Goal: Information Seeking & Learning: Learn about a topic

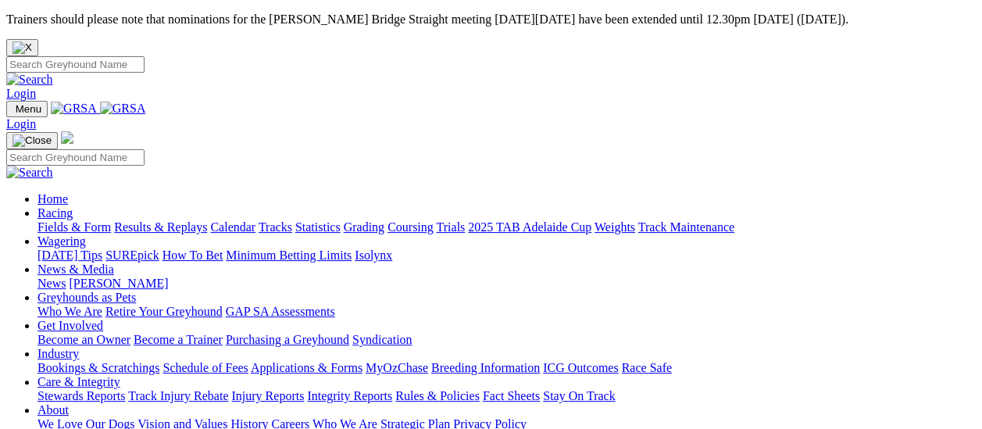
click at [58, 220] on link "Fields & Form" at bounding box center [73, 226] width 73 height 13
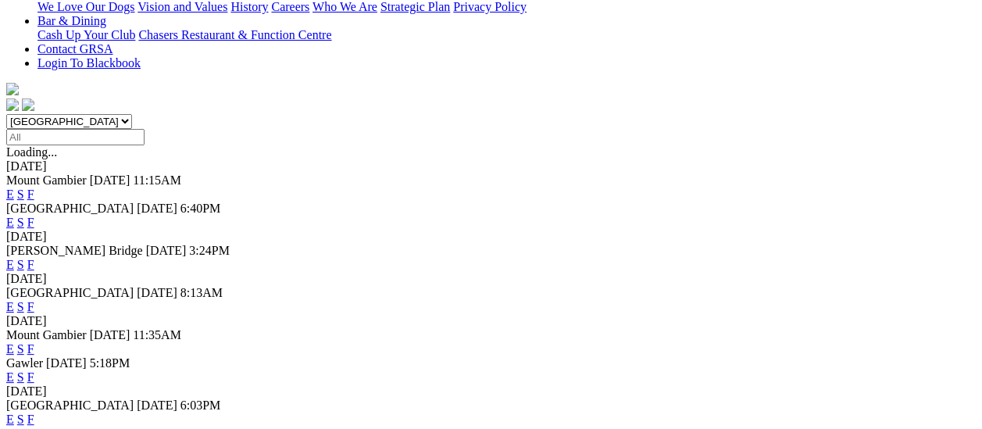
scroll to position [547, 0]
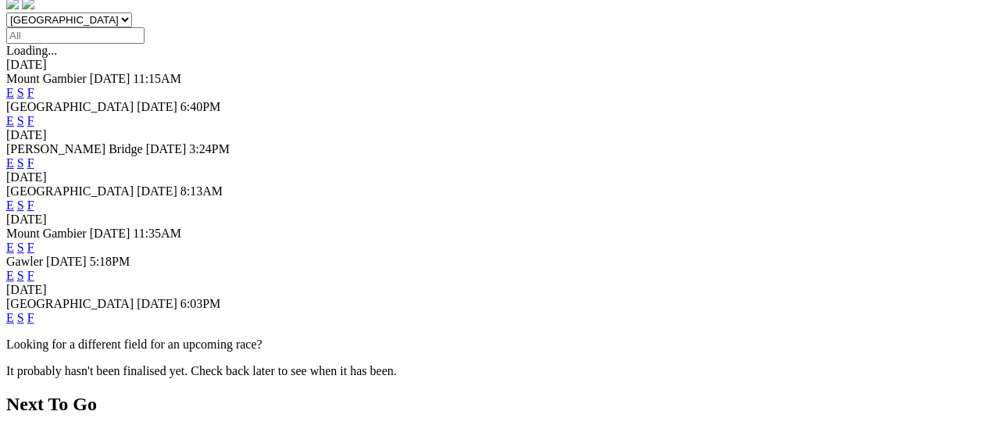
click at [34, 311] on link "F" at bounding box center [30, 317] width 7 height 13
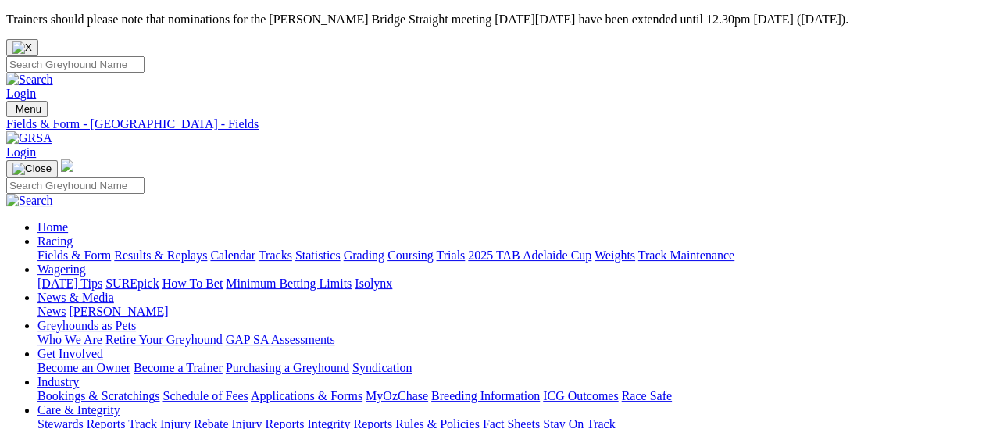
click at [166, 248] on link "Results & Replays" at bounding box center [160, 254] width 93 height 13
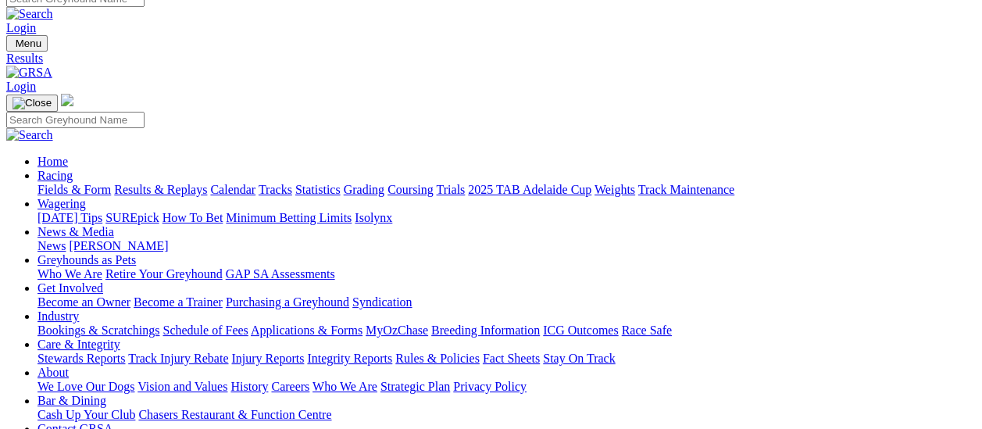
scroll to position [156, 0]
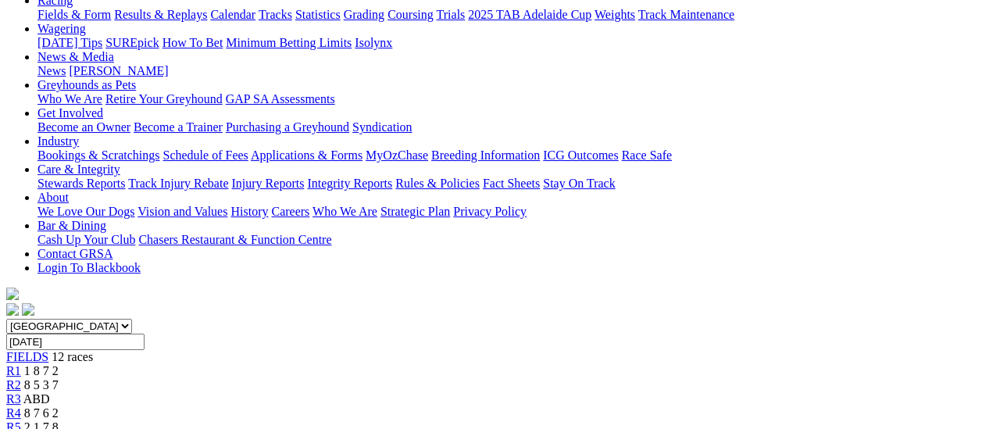
scroll to position [234, 0]
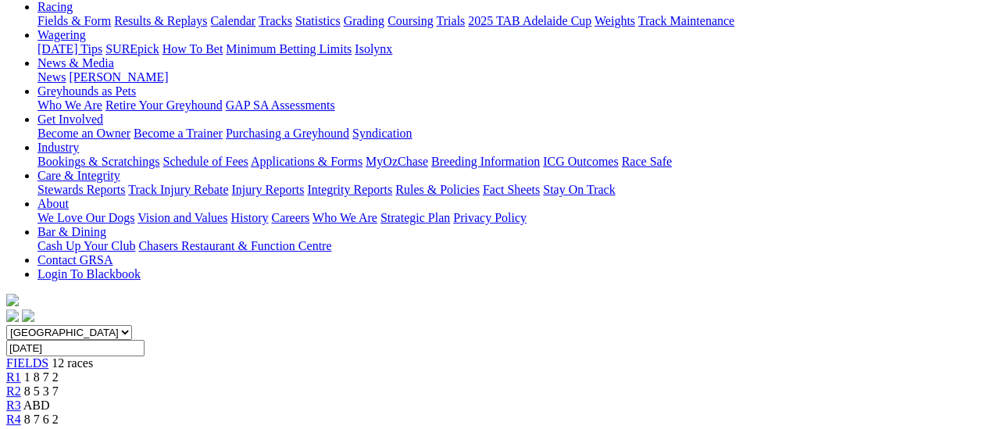
click at [21, 384] on span "R2" at bounding box center [13, 390] width 15 height 13
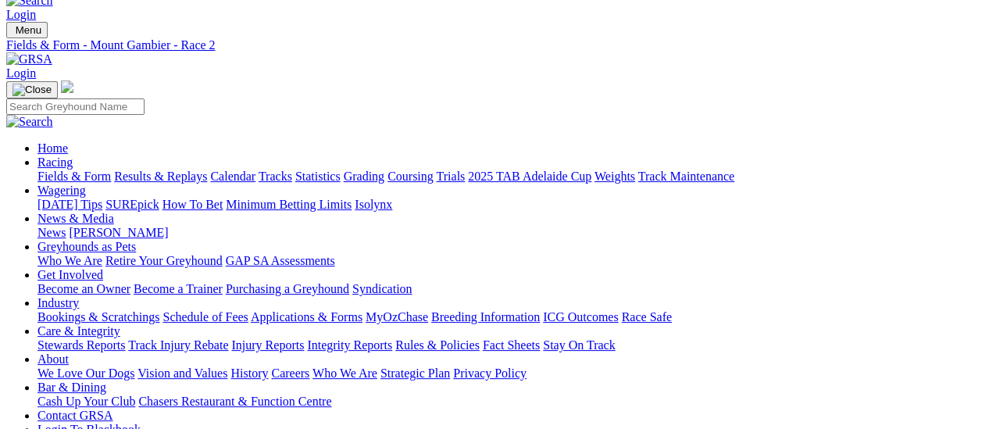
scroll to position [78, 0]
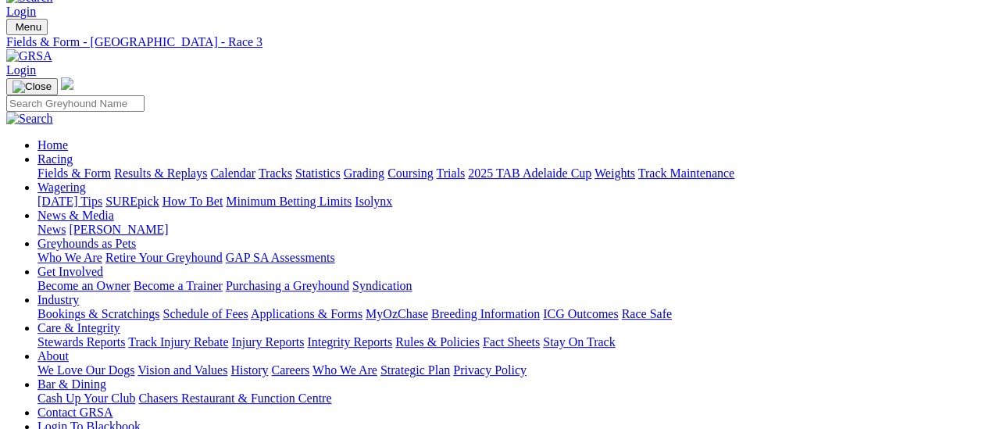
scroll to position [78, 0]
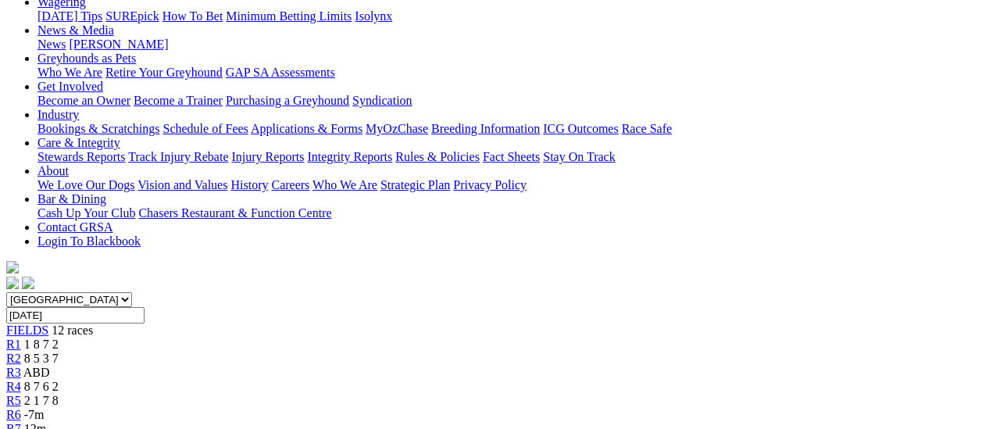
scroll to position [234, 0]
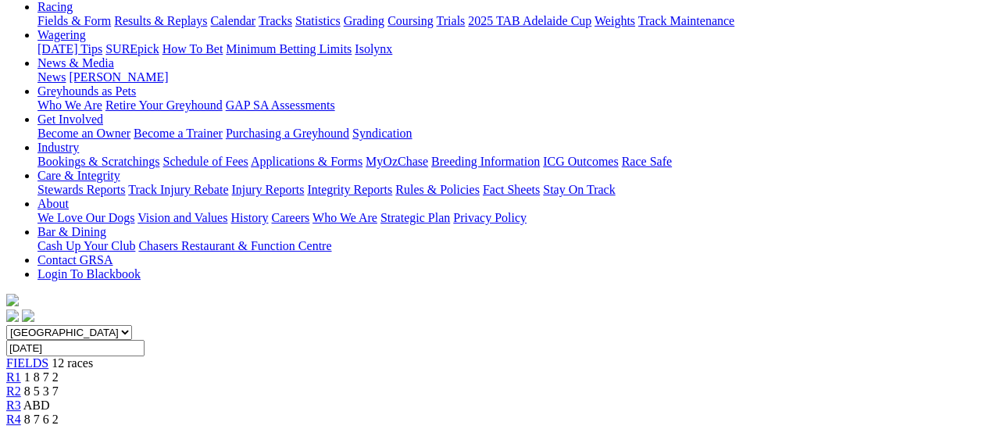
click at [21, 398] on span "R3" at bounding box center [13, 404] width 15 height 13
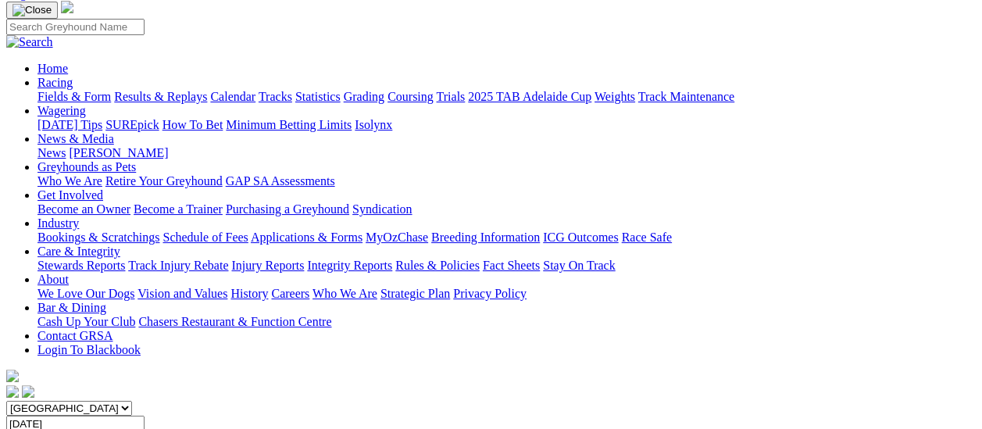
scroll to position [156, 0]
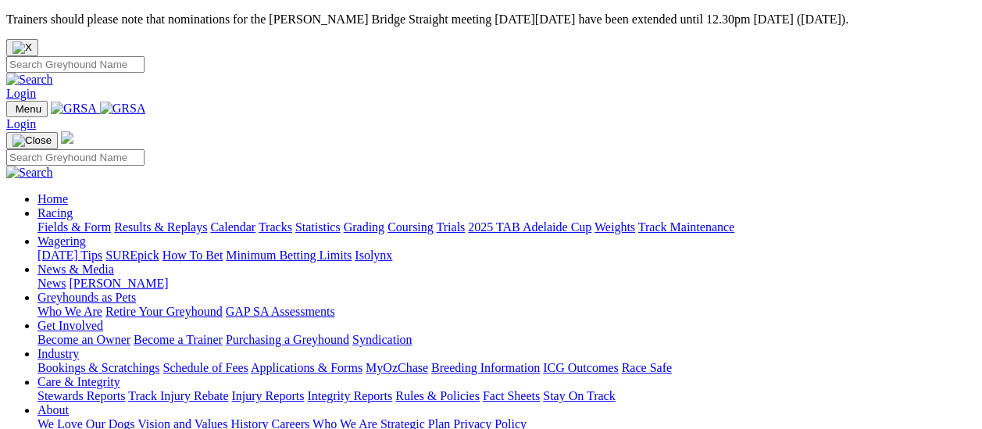
click at [83, 220] on link "Fields & Form" at bounding box center [73, 226] width 73 height 13
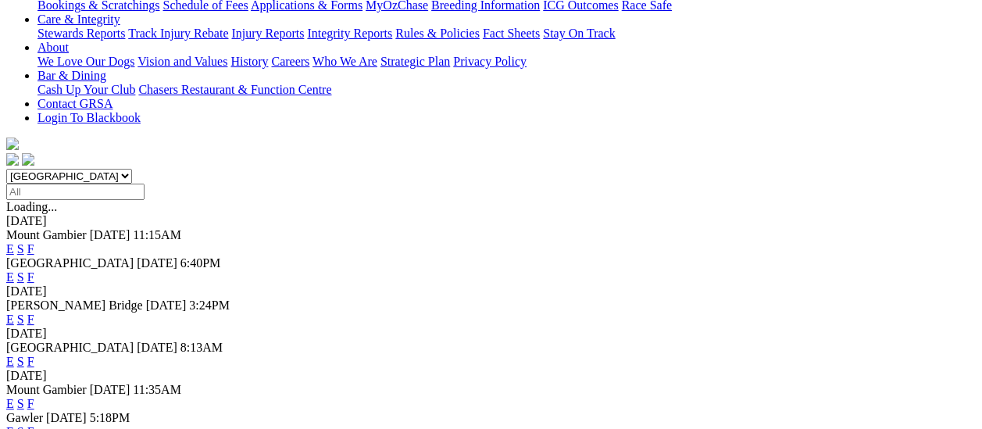
scroll to position [469, 0]
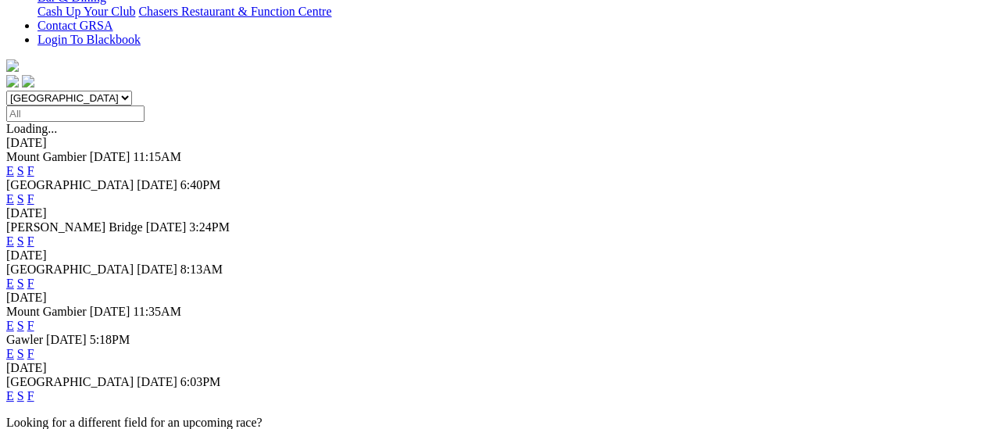
click at [34, 347] on link "F" at bounding box center [30, 353] width 7 height 13
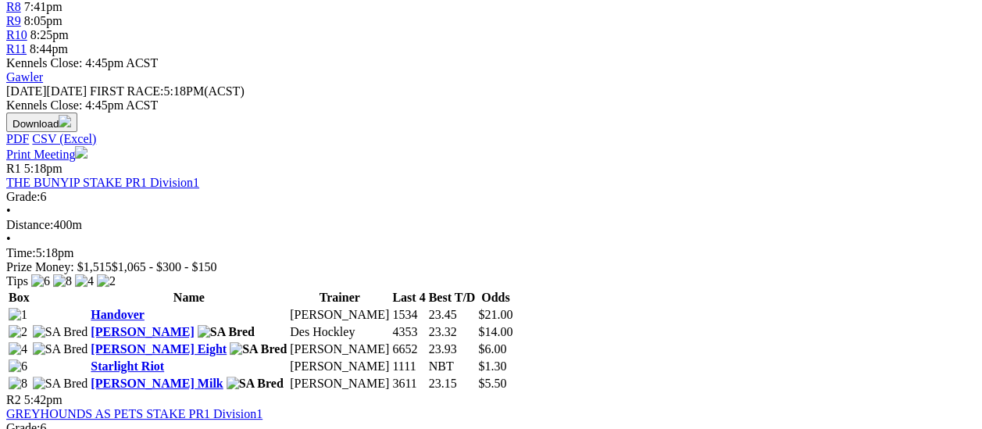
scroll to position [703, 0]
